Goal: Task Accomplishment & Management: Manage account settings

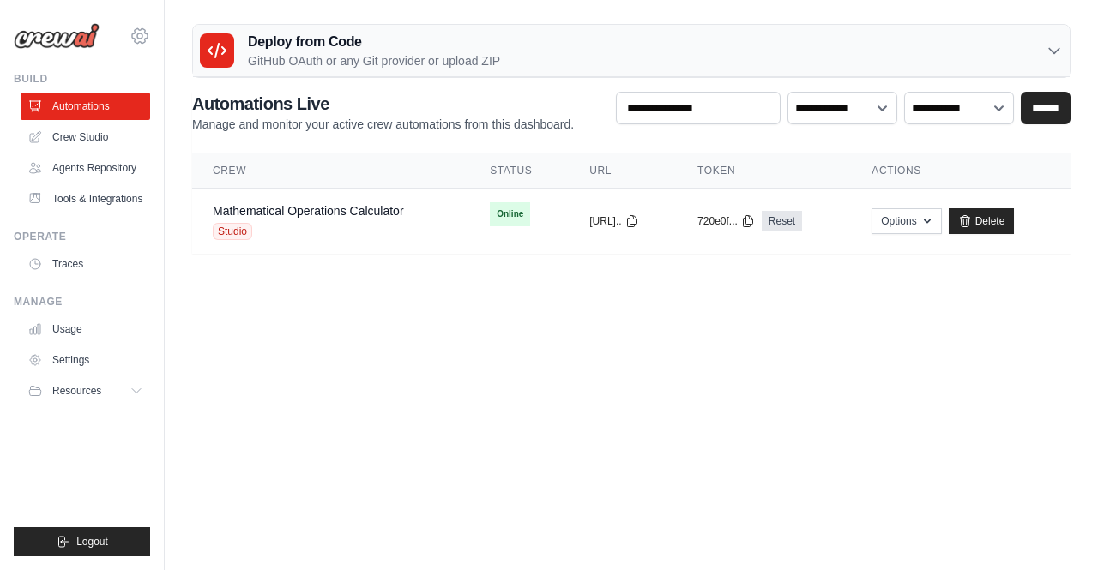
click at [136, 27] on icon at bounding box center [140, 36] width 21 height 21
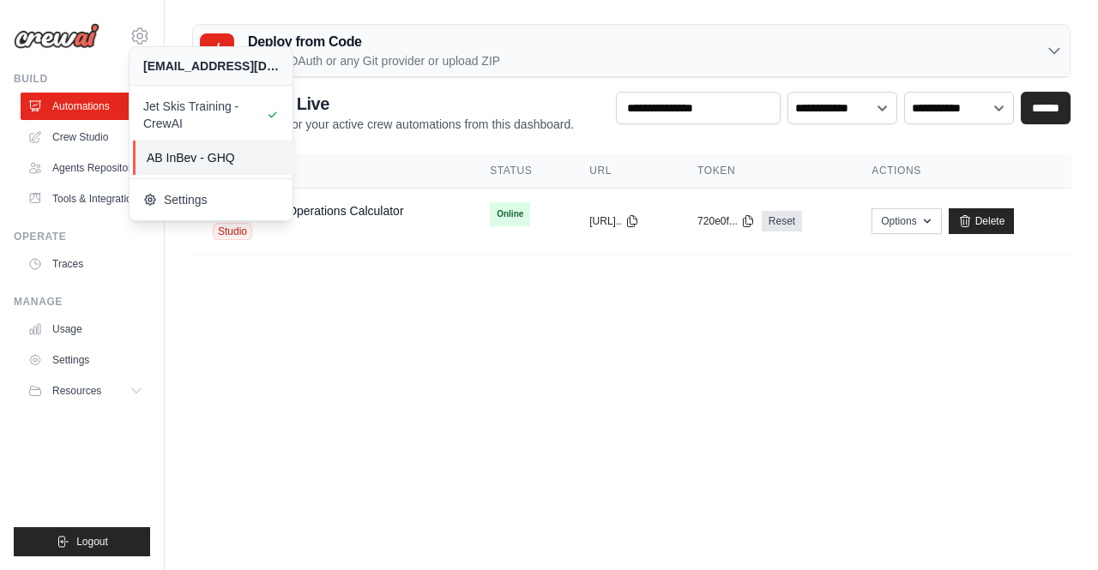
click at [203, 167] on link "AB InBev - GHQ" at bounding box center [214, 158] width 163 height 34
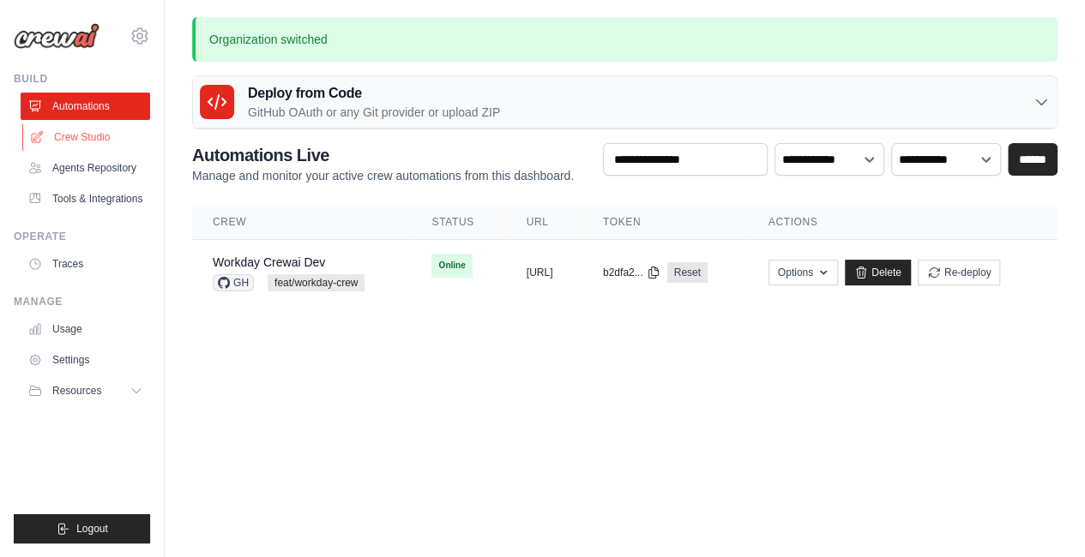
click at [85, 142] on link "Crew Studio" at bounding box center [87, 136] width 130 height 27
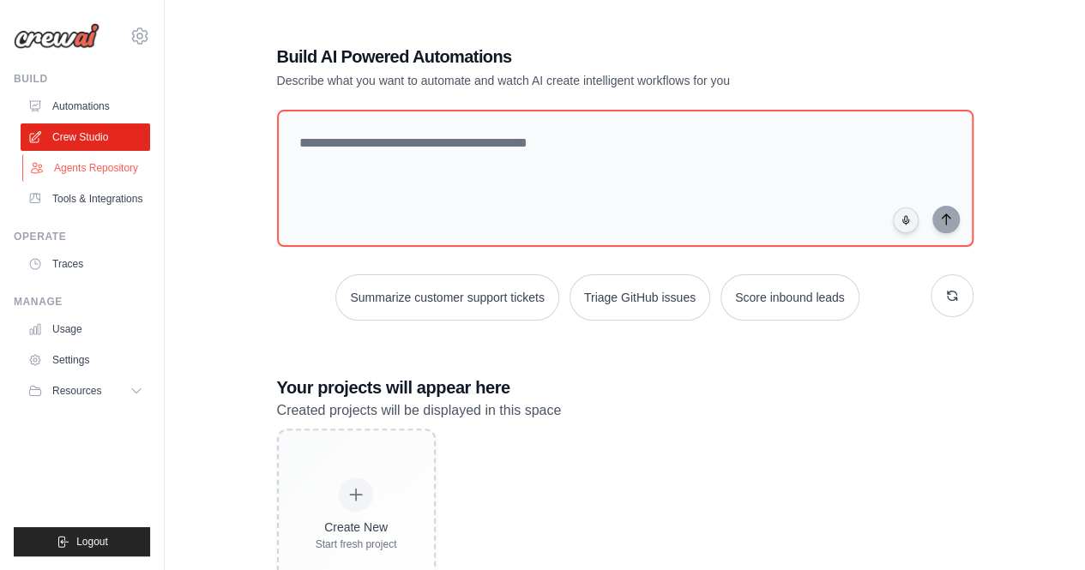
click at [76, 169] on link "Agents Repository" at bounding box center [87, 167] width 130 height 27
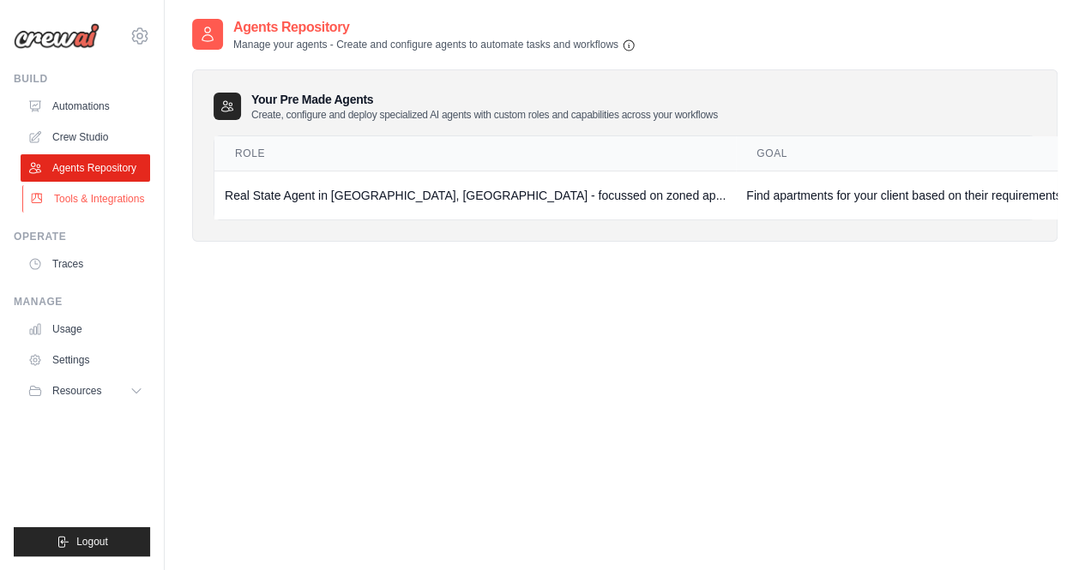
click at [94, 201] on link "Tools & Integrations" at bounding box center [87, 198] width 130 height 27
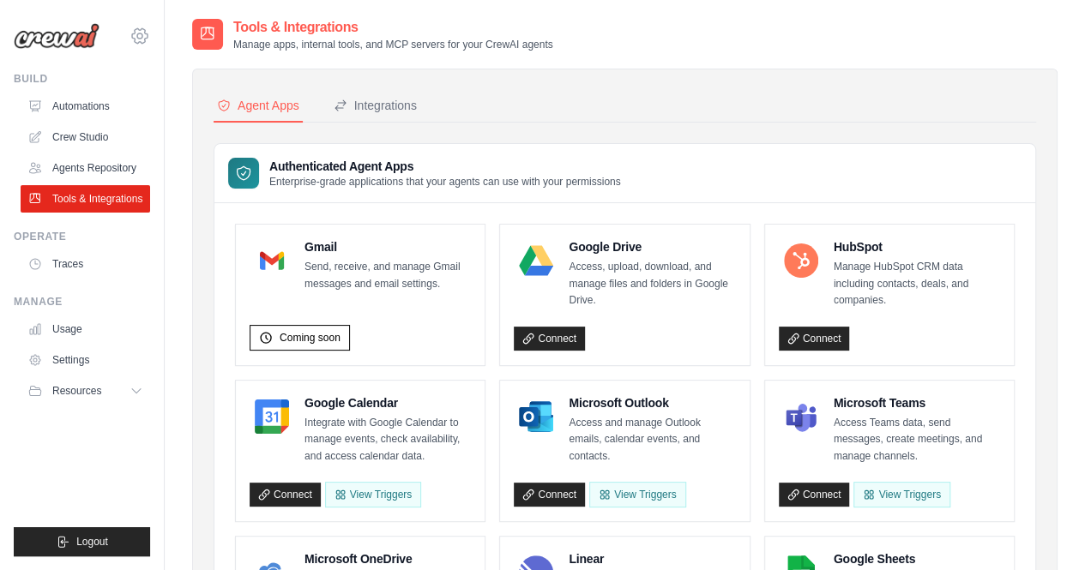
click at [148, 44] on icon at bounding box center [140, 36] width 21 height 21
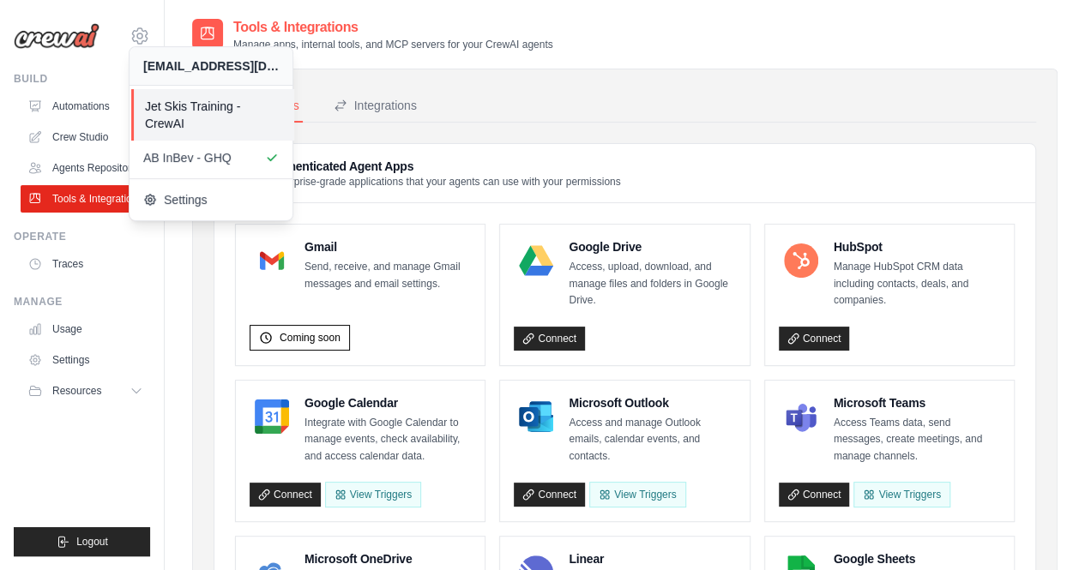
click at [188, 118] on span "Jet Skis Training - CrewAI" at bounding box center [213, 115] width 136 height 34
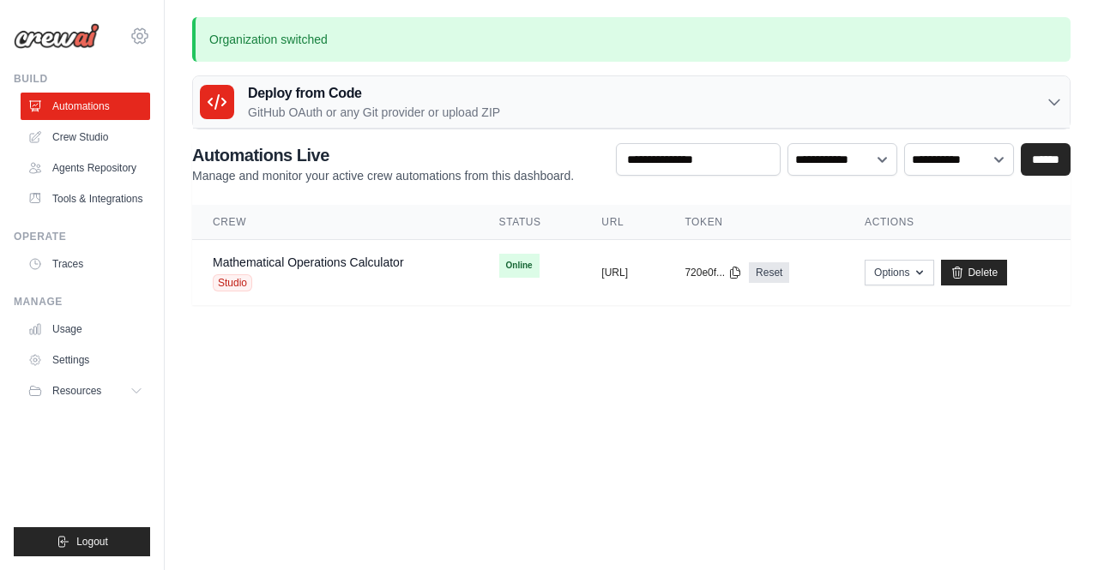
click at [134, 40] on icon at bounding box center [140, 36] width 21 height 21
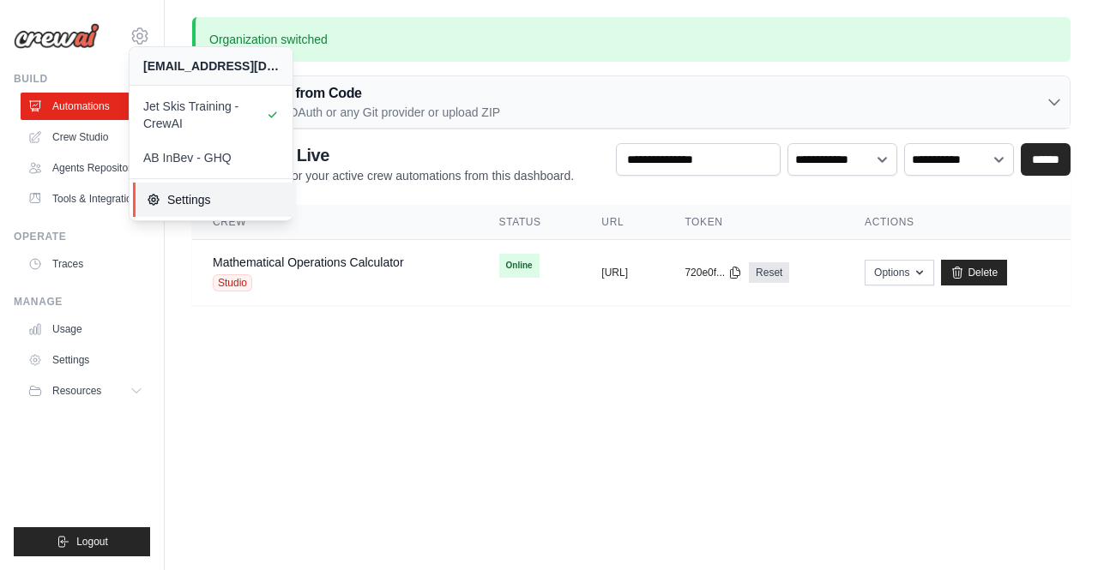
click at [180, 208] on link "Settings" at bounding box center [214, 200] width 163 height 34
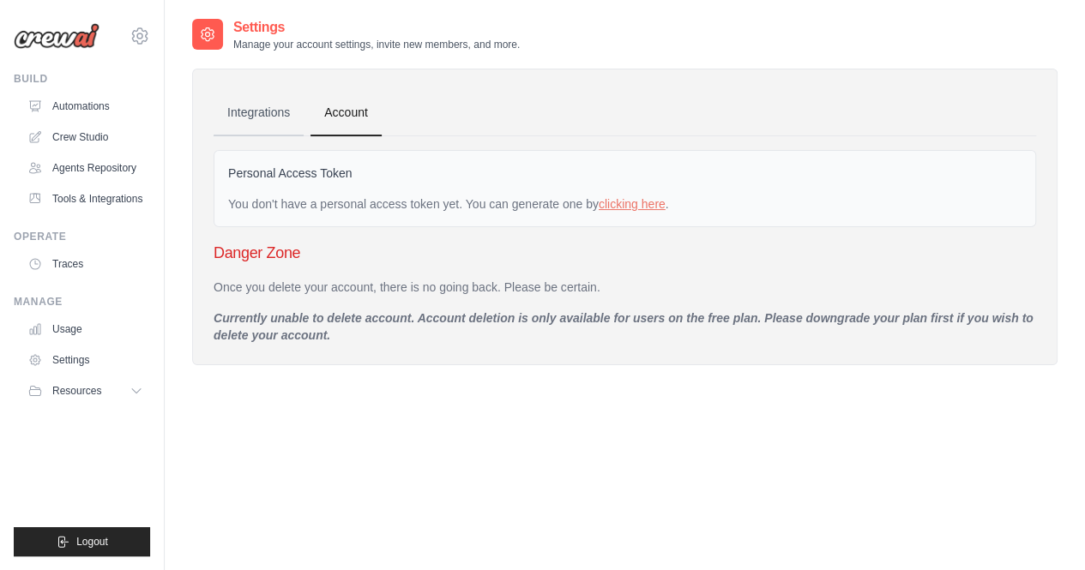
click at [263, 116] on link "Integrations" at bounding box center [259, 113] width 90 height 46
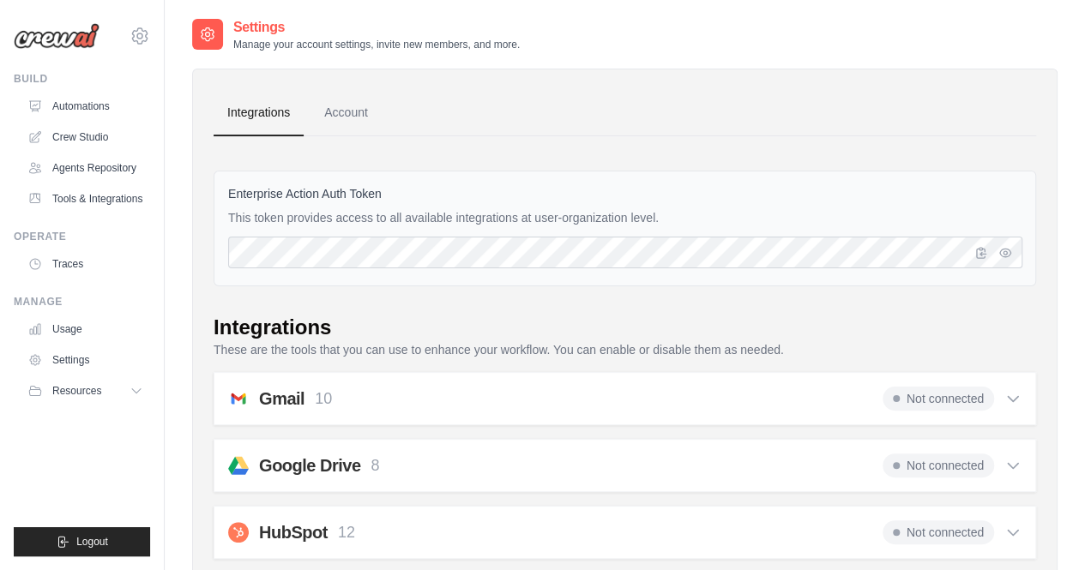
click at [134, 45] on icon at bounding box center [140, 36] width 21 height 21
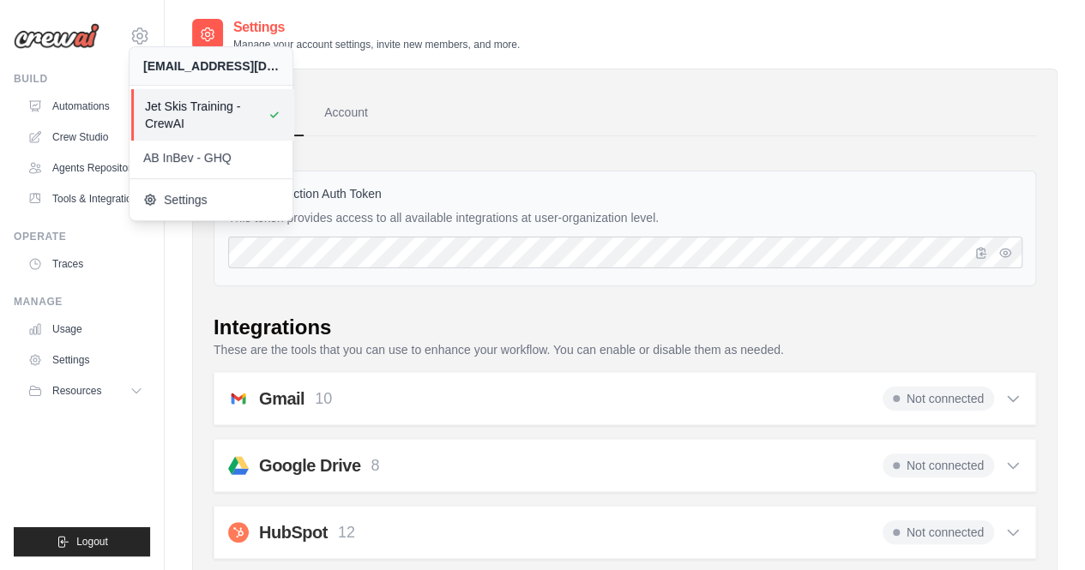
click at [173, 115] on span "Jet Skis Training - CrewAI" at bounding box center [213, 115] width 136 height 34
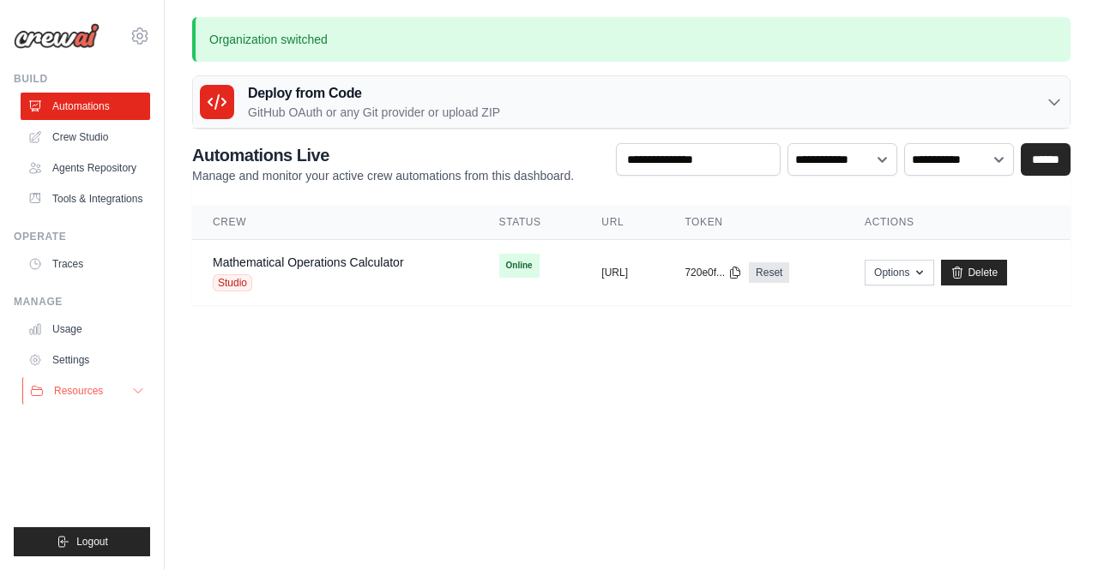
click at [136, 390] on icon at bounding box center [138, 391] width 9 height 4
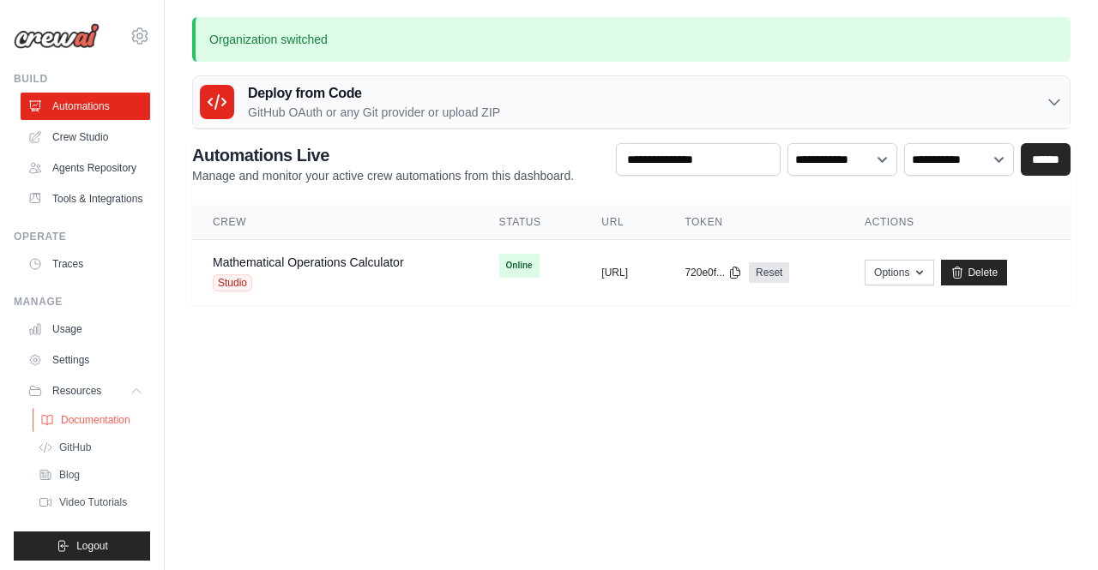
scroll to position [31, 0]
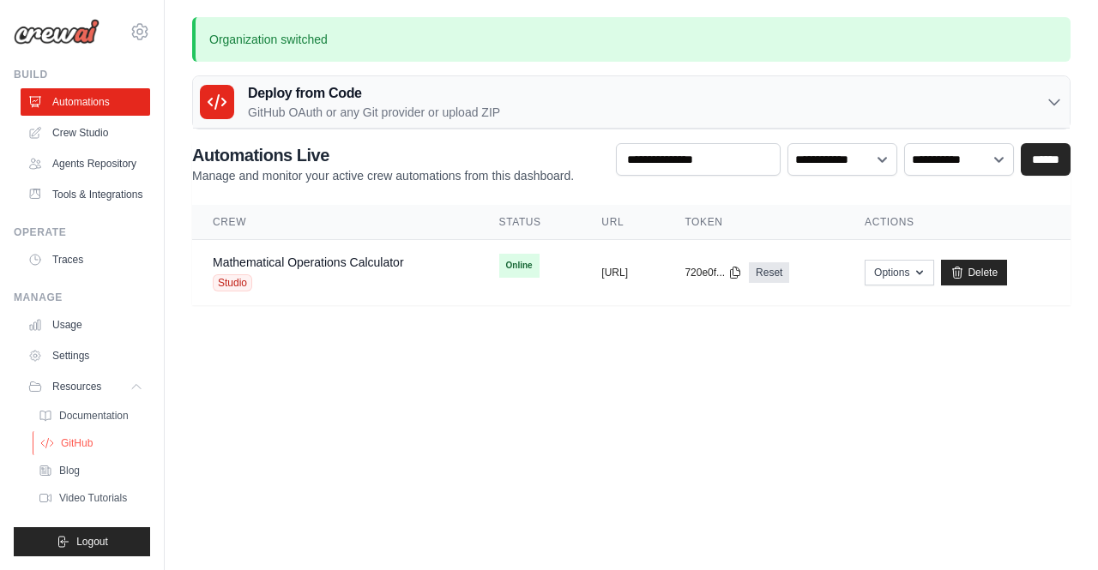
click at [91, 446] on span "GitHub" at bounding box center [77, 444] width 32 height 14
click at [76, 542] on span "Logout" at bounding box center [92, 542] width 32 height 14
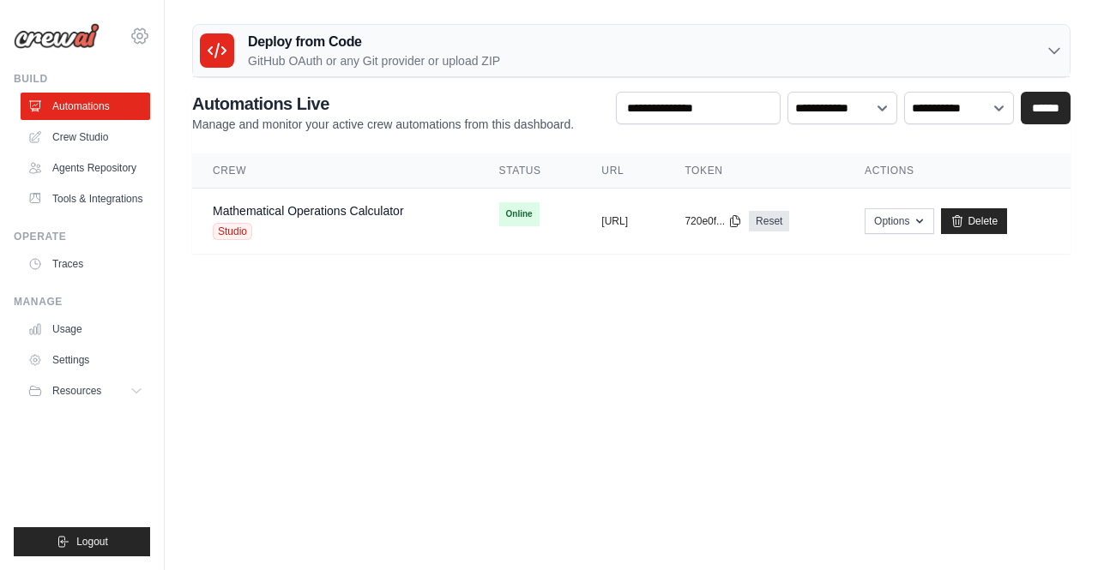
click at [132, 42] on icon at bounding box center [140, 36] width 21 height 21
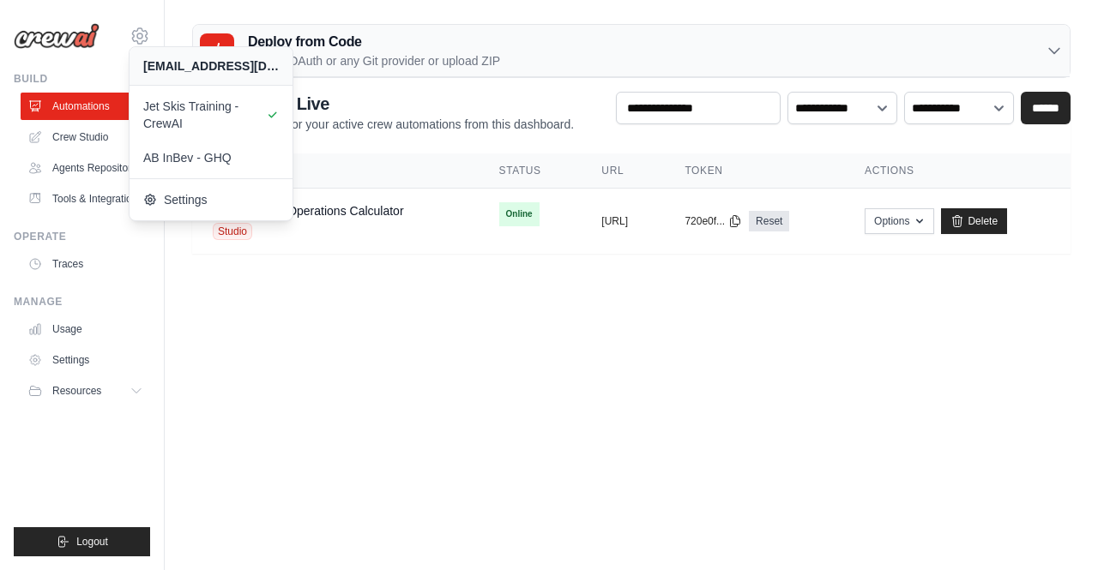
click at [290, 361] on body "pearlnova.antony@ab-inbev.com Jet Skis Training - CrewAI AB InBev - GHQ Resourc…" at bounding box center [549, 285] width 1098 height 570
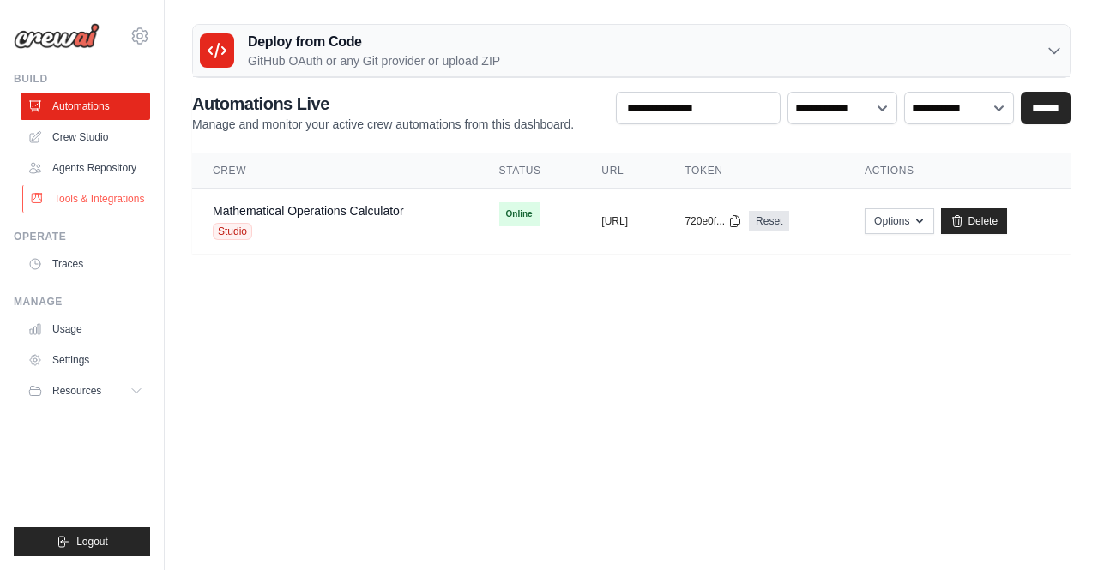
click at [100, 191] on link "Tools & Integrations" at bounding box center [87, 198] width 130 height 27
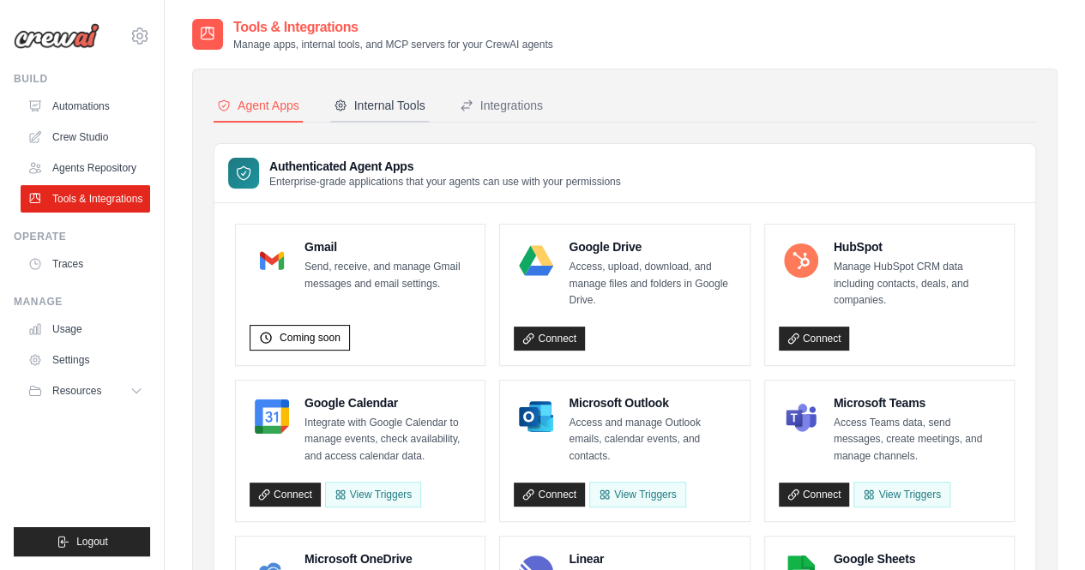
click at [388, 109] on div "Internal Tools" at bounding box center [380, 105] width 92 height 17
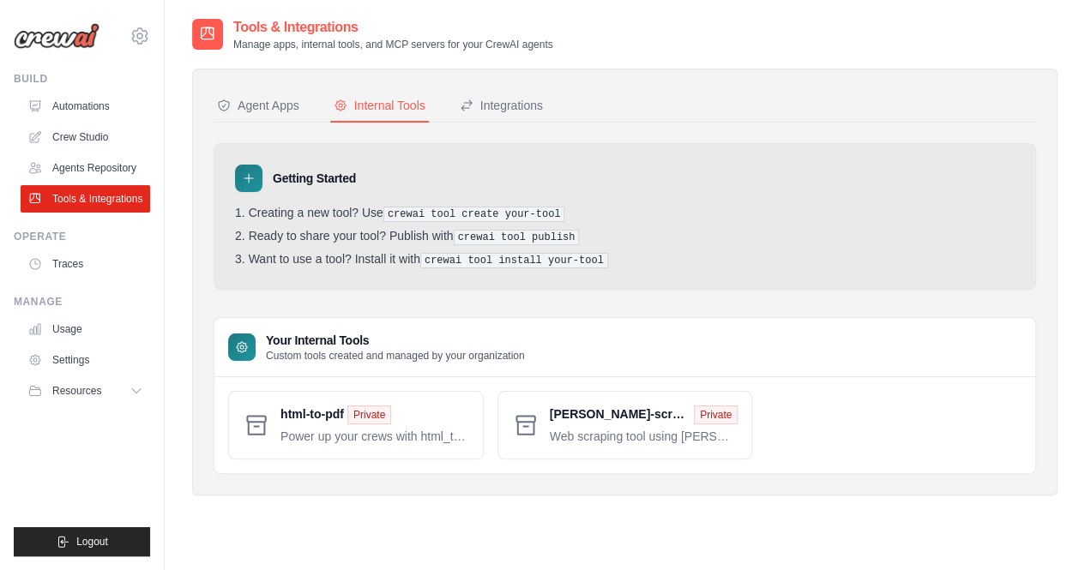
scroll to position [34, 0]
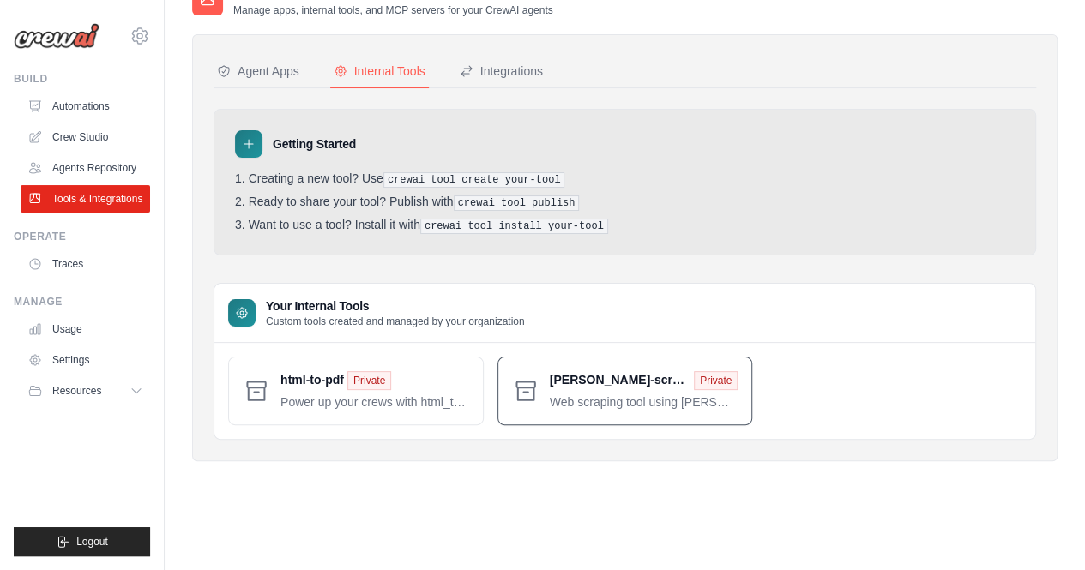
click at [594, 394] on span at bounding box center [644, 390] width 189 height 39
